Goal: Use online tool/utility: Utilize a website feature to perform a specific function

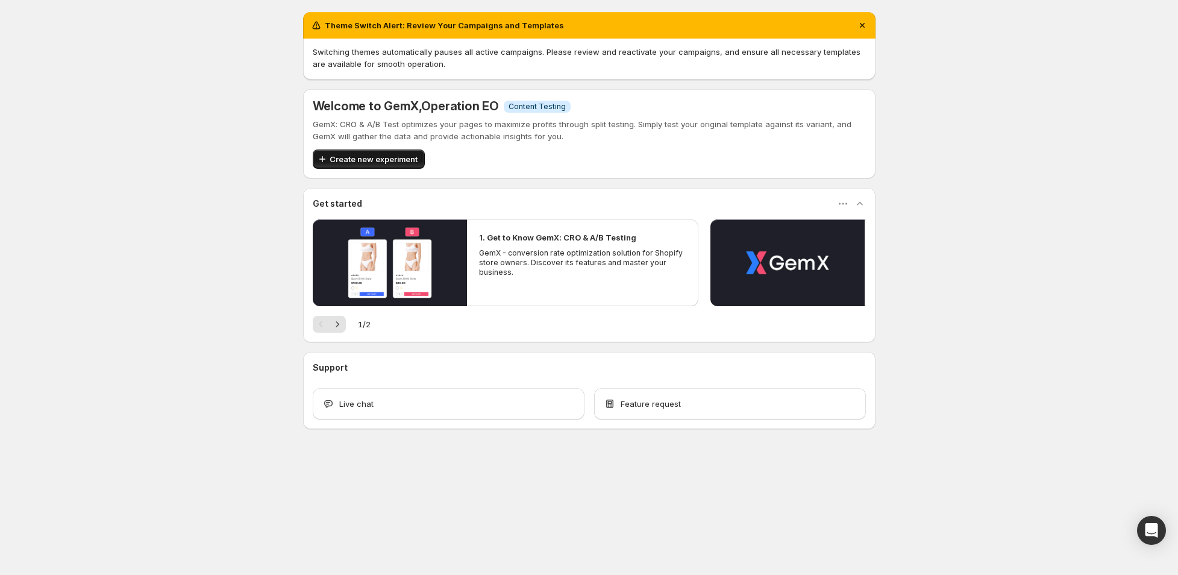
click at [374, 156] on span "Create new experiment" at bounding box center [374, 159] width 88 height 12
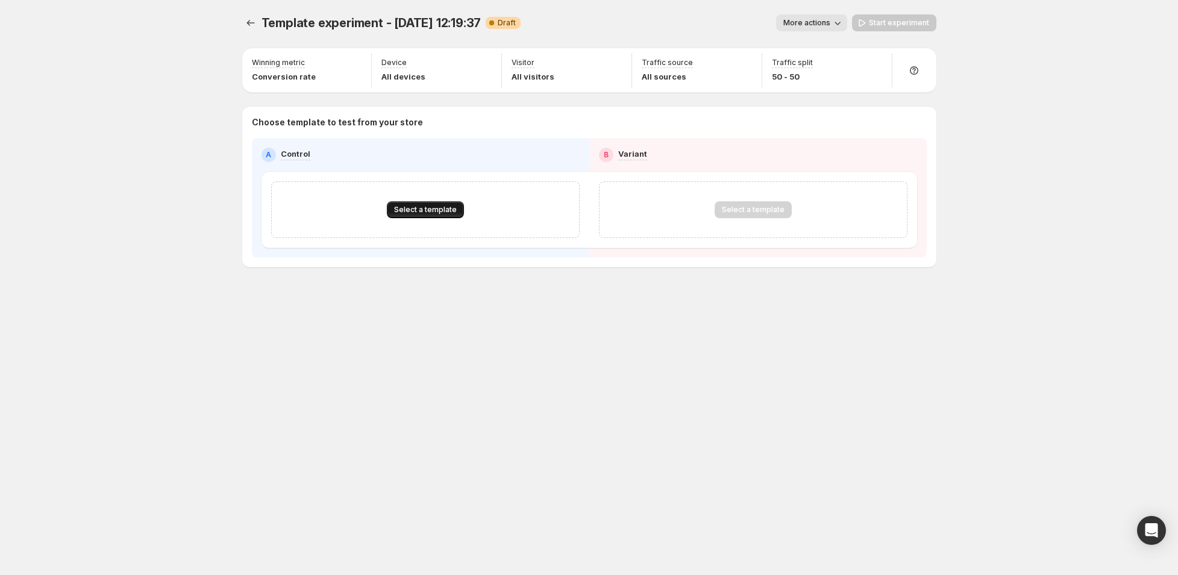
click at [408, 210] on span "Select a template" at bounding box center [425, 210] width 63 height 10
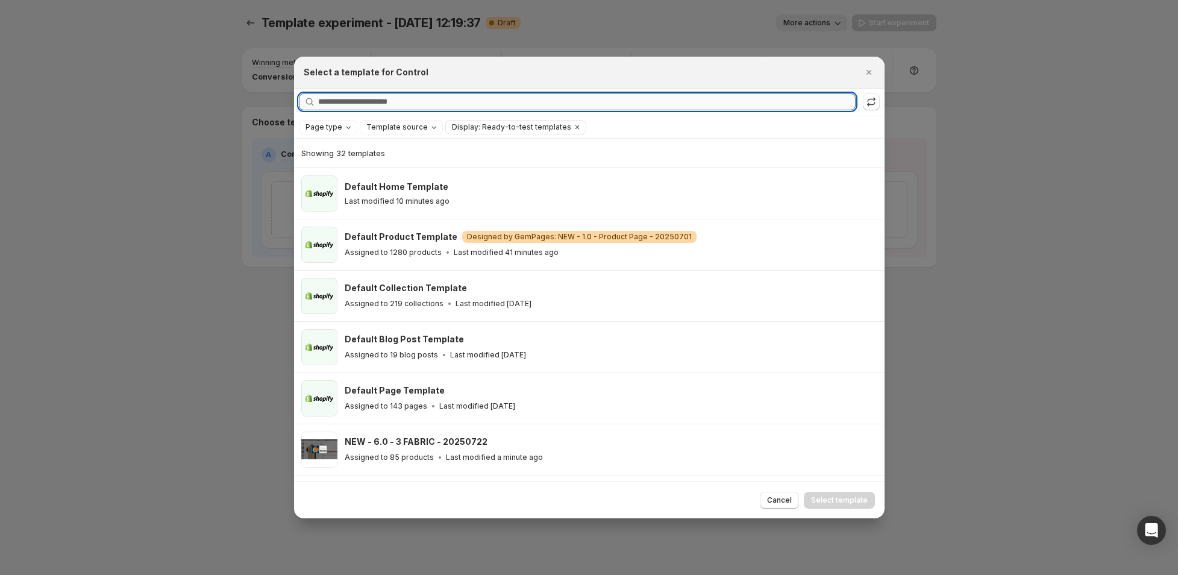
click at [359, 103] on input "Searching all templates" at bounding box center [587, 101] width 538 height 17
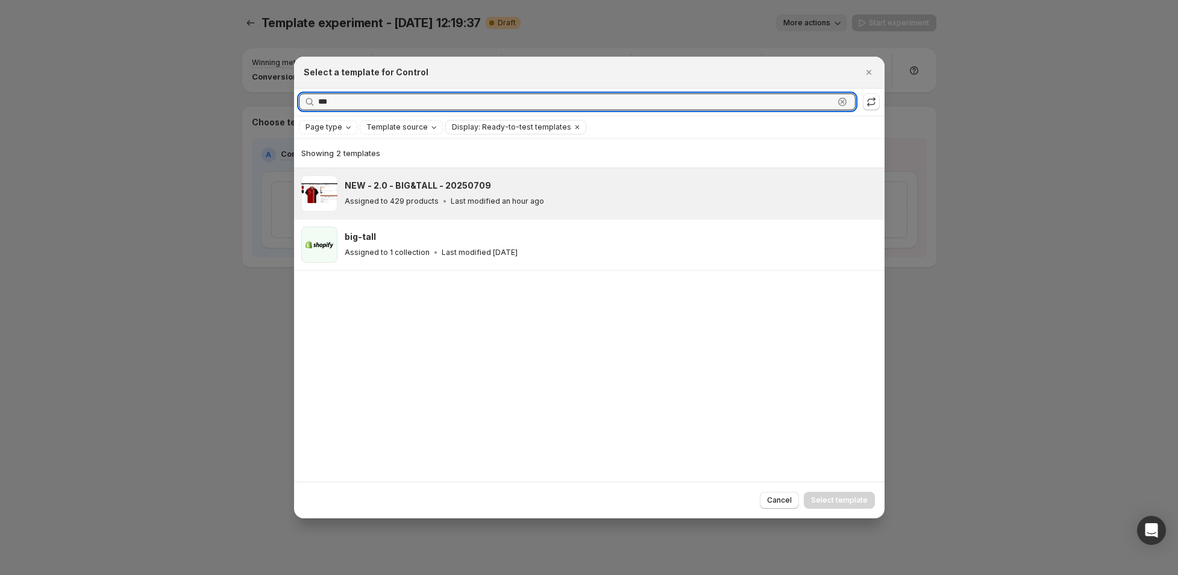
type input "***"
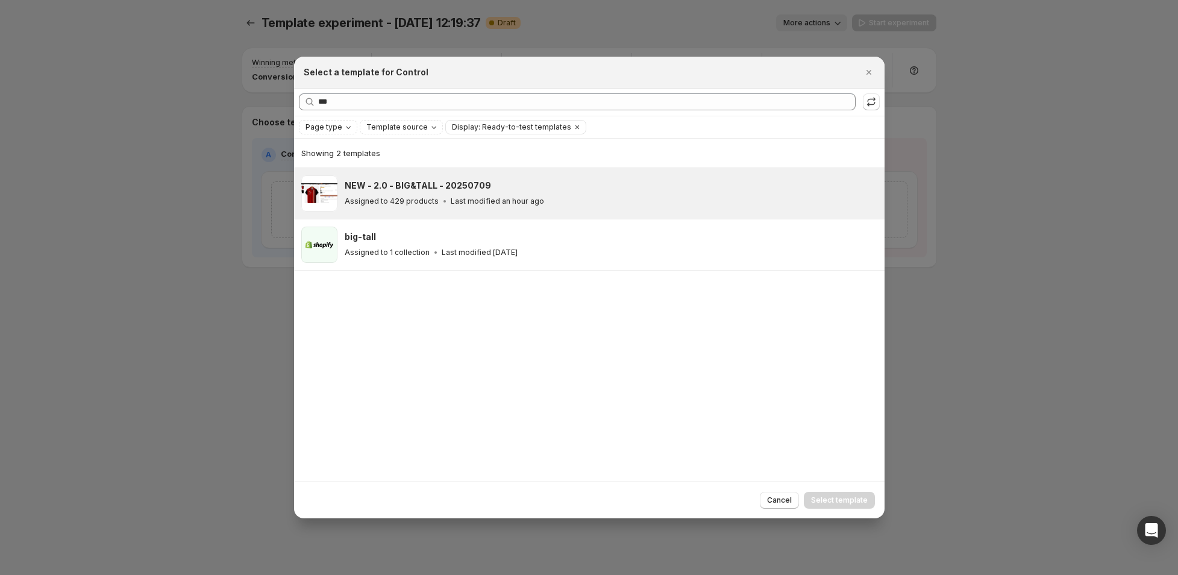
click at [428, 195] on div "Assigned to 429 products Last modified an hour ago" at bounding box center [609, 201] width 529 height 12
click at [829, 497] on span "Select template" at bounding box center [839, 500] width 57 height 10
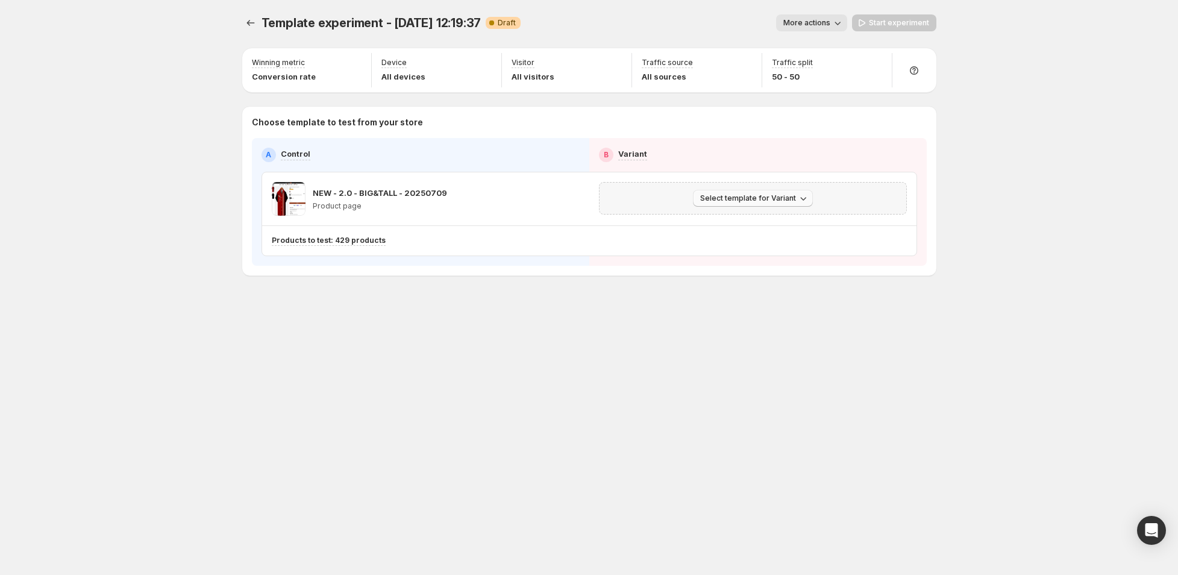
click at [781, 198] on span "Select template for Variant" at bounding box center [748, 198] width 96 height 10
click at [749, 244] on span "Create Variant based on Control" at bounding box center [755, 243] width 123 height 10
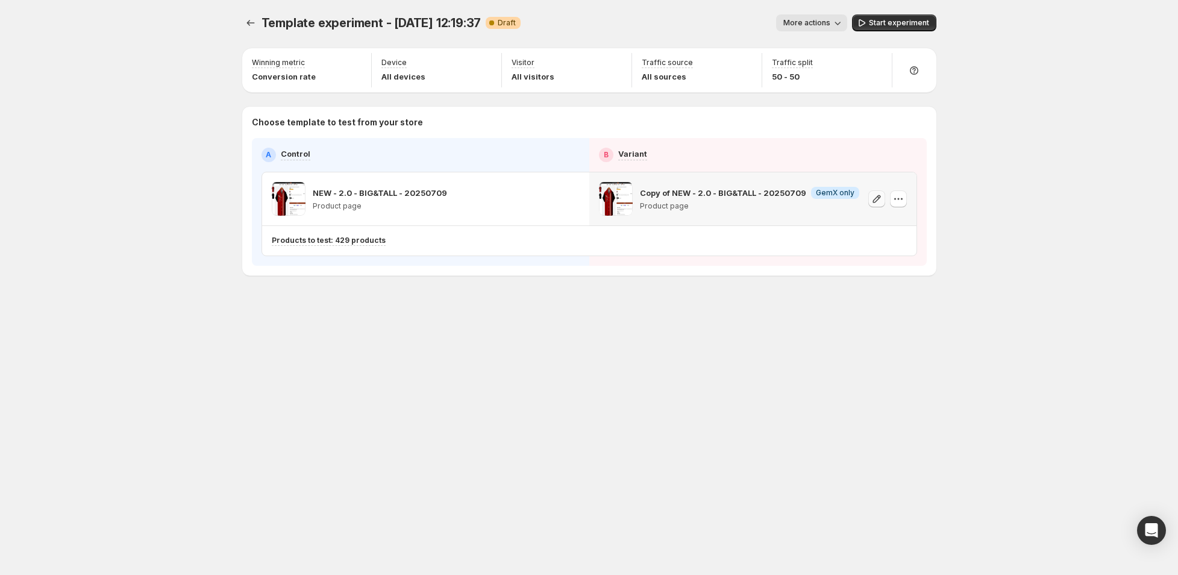
click at [879, 198] on icon "button" at bounding box center [877, 199] width 8 height 8
click at [489, 332] on div "Template experiment - [DATE] 12:19:37. This page is ready Template experiment -…" at bounding box center [589, 170] width 723 height 341
click at [827, 22] on span "More actions" at bounding box center [807, 23] width 47 height 10
click at [529, 456] on div "Template experiment - [DATE] 12:19:37. This page is ready Template experiment -…" at bounding box center [589, 287] width 723 height 575
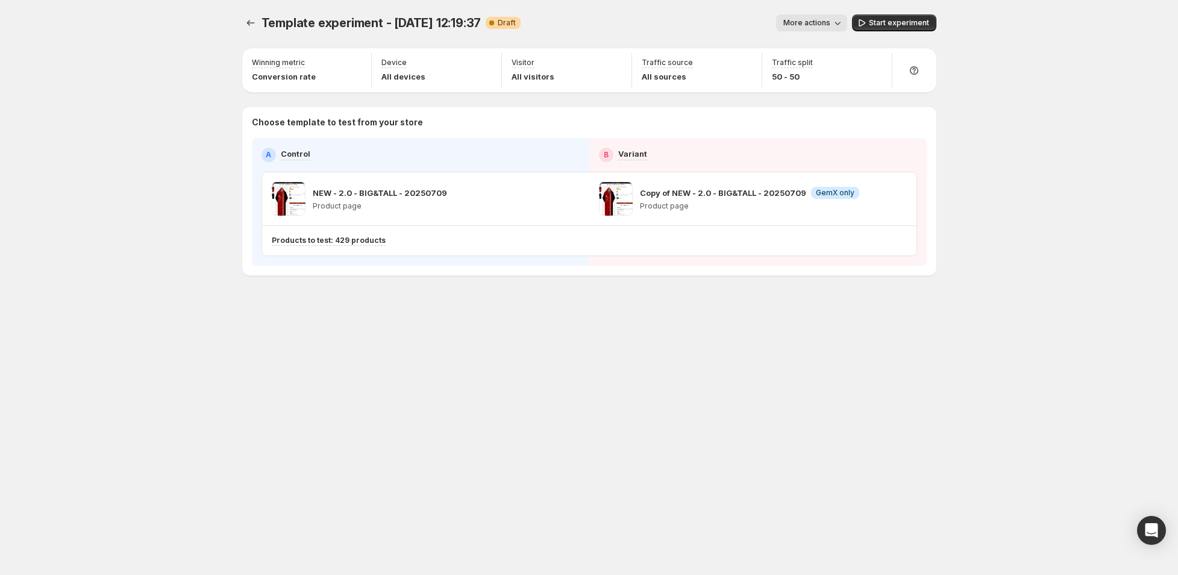
click at [1116, 164] on div "Template experiment - [DATE] 12:19:37. This page is ready Template experiment -…" at bounding box center [589, 287] width 1178 height 575
click at [355, 61] on icon "button" at bounding box center [356, 64] width 12 height 12
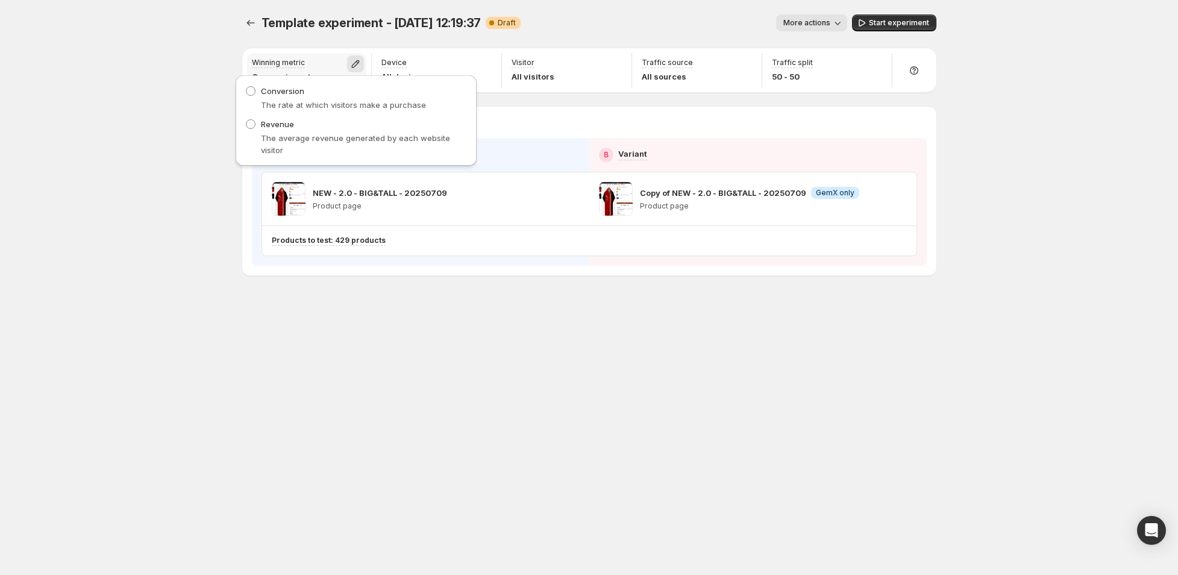
click at [355, 61] on icon "button" at bounding box center [356, 64] width 12 height 12
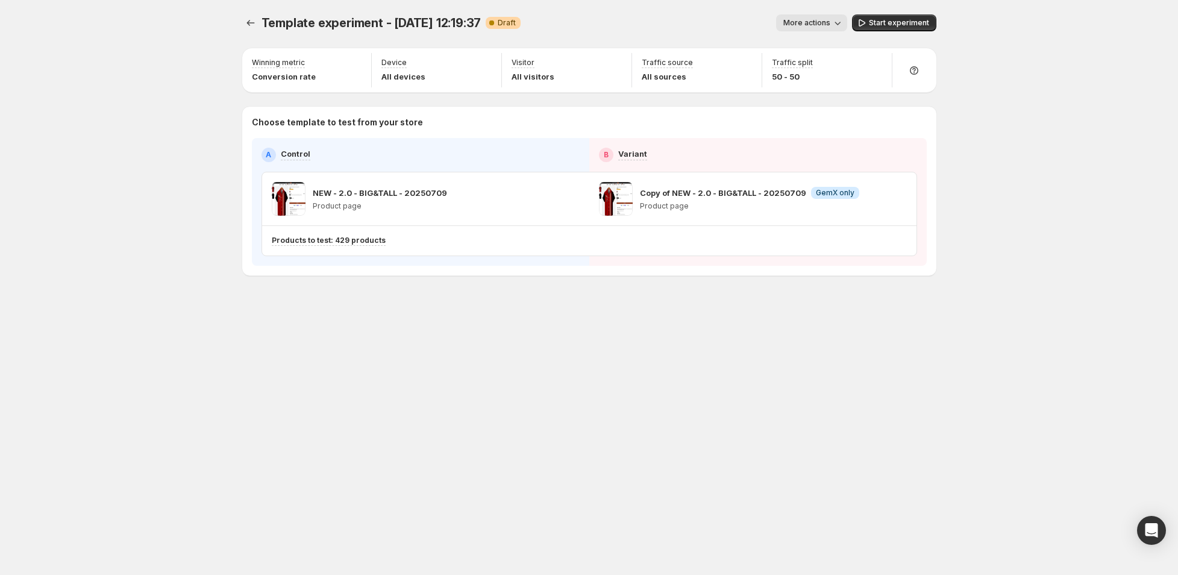
click at [387, 411] on div "Template experiment - [DATE] 12:19:37. This page is ready Template experiment -…" at bounding box center [589, 287] width 723 height 575
click at [387, 22] on span "Template experiment - [DATE] 12:19:37" at bounding box center [372, 23] width 220 height 14
click at [793, 22] on span "More actions" at bounding box center [807, 23] width 47 height 10
click at [805, 69] on span "Rename" at bounding box center [818, 69] width 31 height 10
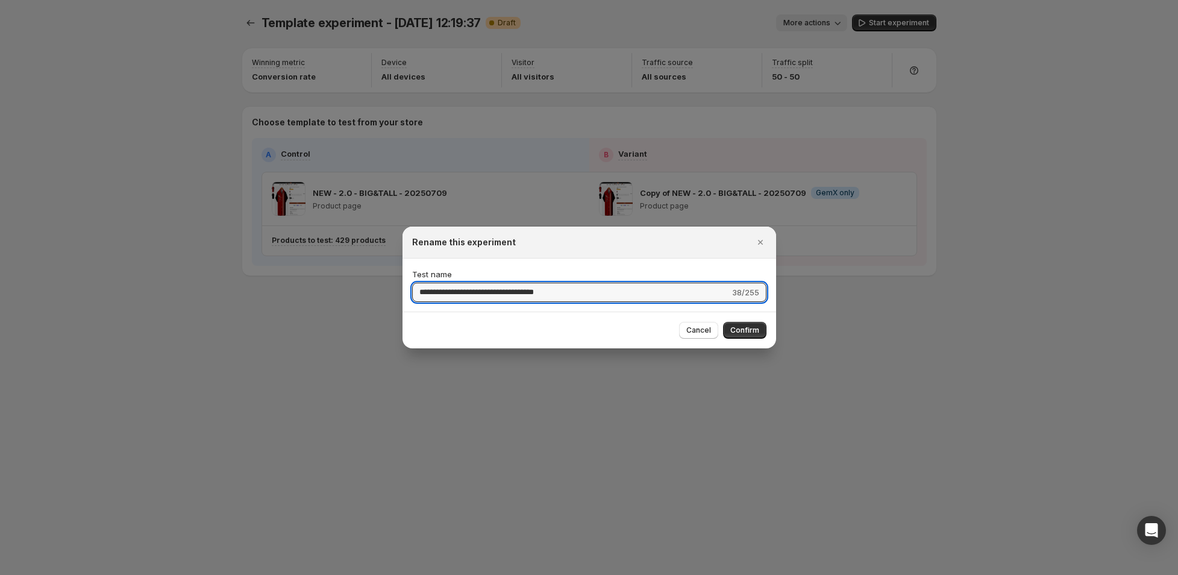
drag, startPoint x: 497, startPoint y: 294, endPoint x: 355, endPoint y: 281, distance: 142.8
click at [355, 574] on div "**********" at bounding box center [589, 575] width 1178 height 0
paste input ":r30:"
type input "**********"
click at [743, 331] on span "Confirm" at bounding box center [745, 330] width 29 height 10
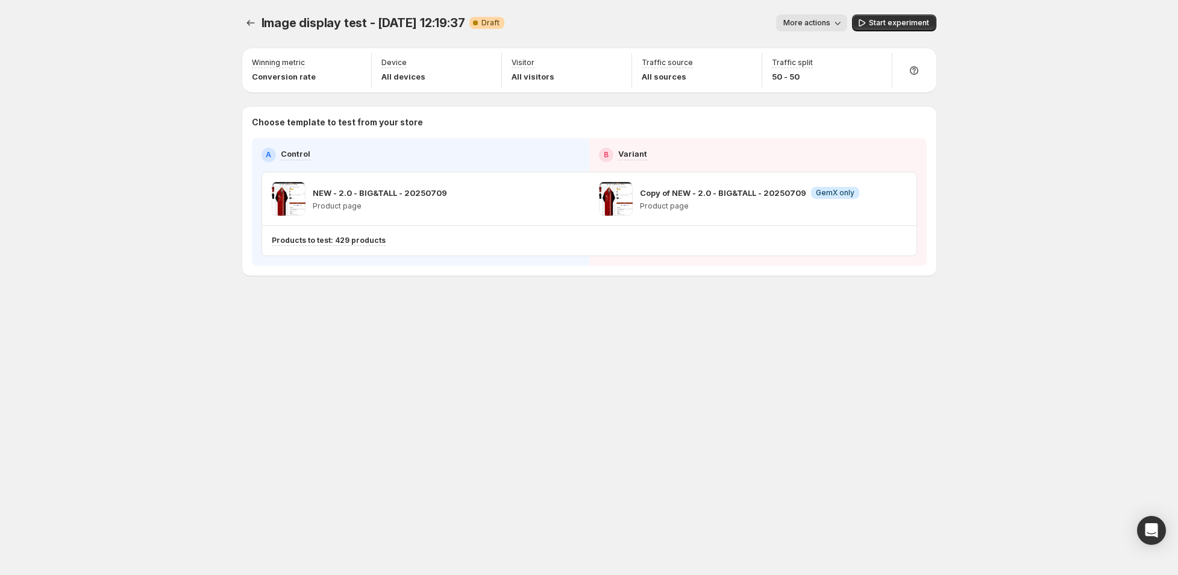
click at [552, 350] on div "Image display test - [DATE] 12:19:37. This page is ready Image display test - […" at bounding box center [589, 287] width 723 height 575
click at [248, 21] on icon "Experiments" at bounding box center [251, 23] width 12 height 12
